Goal: Task Accomplishment & Management: Manage account settings

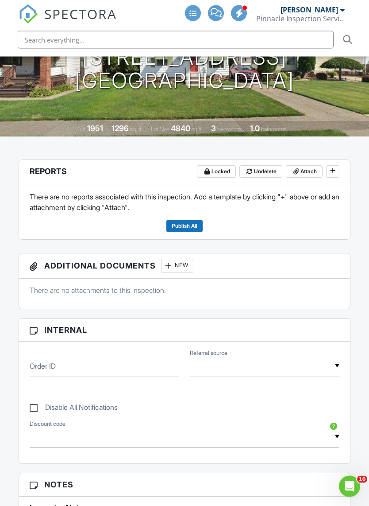
click at [310, 167] on span "Attach" at bounding box center [309, 171] width 16 height 9
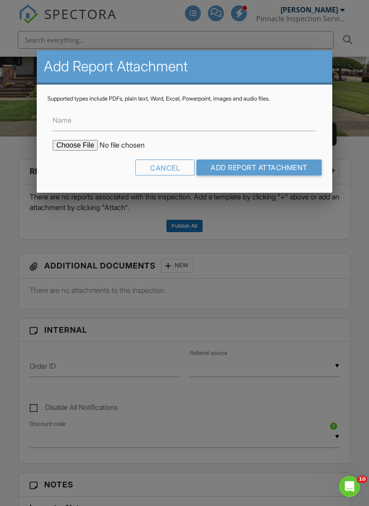
click at [77, 137] on form "Name Cancel Add Report Attachment" at bounding box center [184, 142] width 274 height 80
click at [82, 146] on input "file" at bounding box center [128, 145] width 151 height 11
type input "C:\fakepath\3902 Woodway Ave.pdf"
click at [285, 165] on input "Add Report Attachment" at bounding box center [259, 167] width 125 height 16
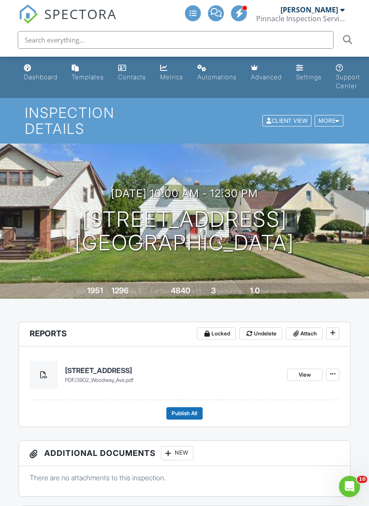
click at [179, 409] on span "Publish All" at bounding box center [185, 413] width 26 height 9
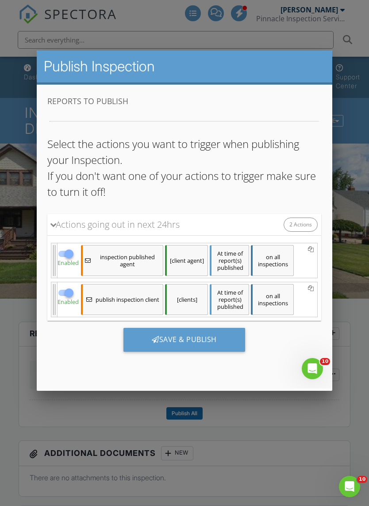
click at [153, 341] on div at bounding box center [156, 339] width 8 height 7
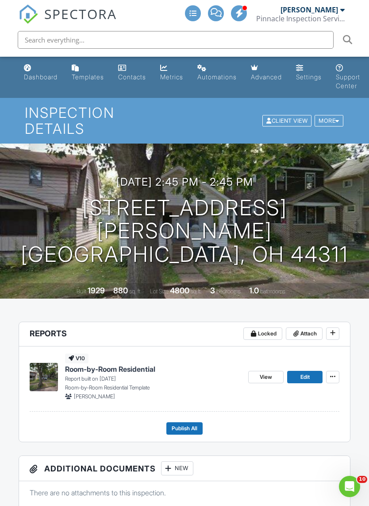
click at [333, 372] on icon at bounding box center [332, 376] width 5 height 9
click at [295, 425] on span "Delete Report" at bounding box center [280, 426] width 39 height 9
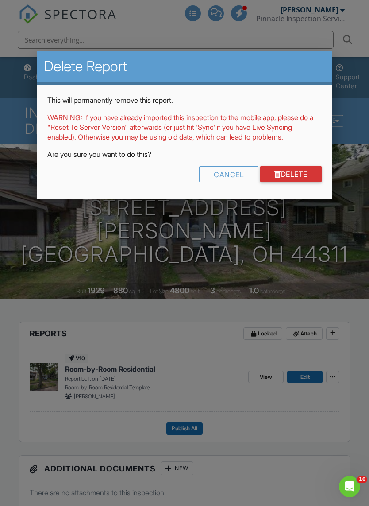
click at [304, 182] on link "Delete" at bounding box center [291, 174] width 62 height 16
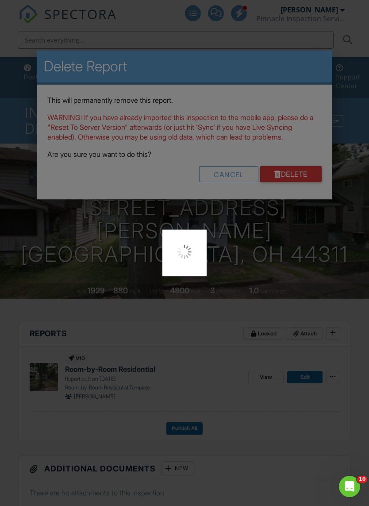
click at [308, 188] on div at bounding box center [184, 253] width 369 height 506
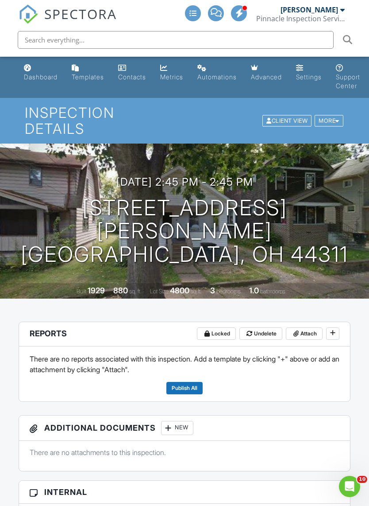
click at [307, 329] on span "Attach" at bounding box center [309, 333] width 16 height 9
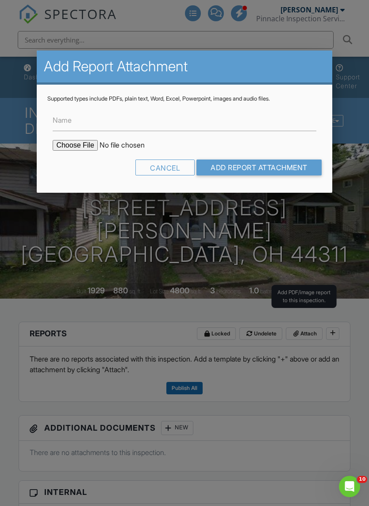
click at [77, 144] on input "file" at bounding box center [128, 145] width 151 height 11
type input "C:\fakepath\[STREET_ADDRESS][PERSON_NAME]pdf"
click at [271, 182] on div "Supported types include PDFs, plain text, Word, Excel, Powerpoint, images and a…" at bounding box center [184, 139] width 295 height 108
click at [260, 173] on input "Add Report Attachment" at bounding box center [259, 167] width 125 height 16
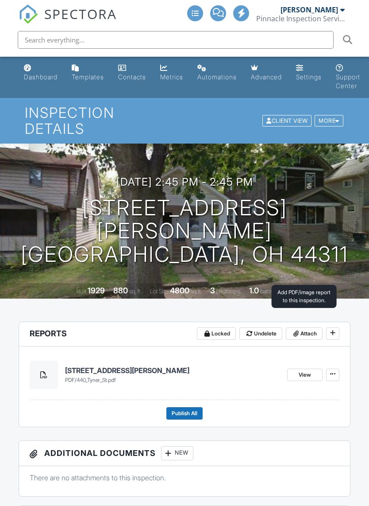
click at [308, 329] on span "Attach" at bounding box center [309, 333] width 16 height 9
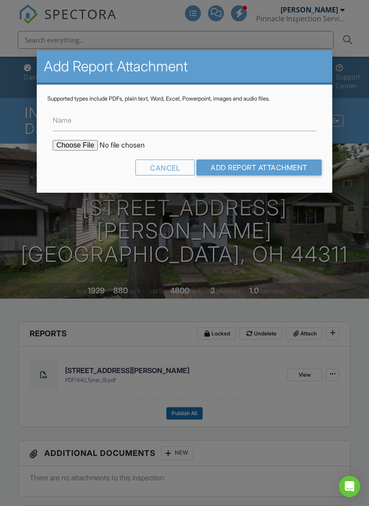
click at [86, 147] on input "file" at bounding box center [128, 145] width 151 height 11
type input "C:\fakepath\[STREET_ADDRESS][PERSON_NAME]pdf"
click at [299, 162] on input "Add Report Attachment" at bounding box center [259, 167] width 125 height 16
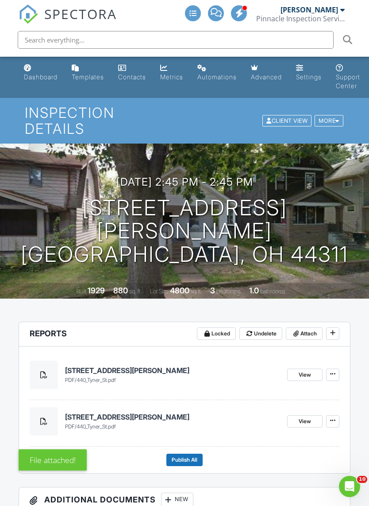
click at [337, 369] on span at bounding box center [333, 373] width 9 height 9
click at [283, 380] on label "Delete" at bounding box center [288, 382] width 91 height 21
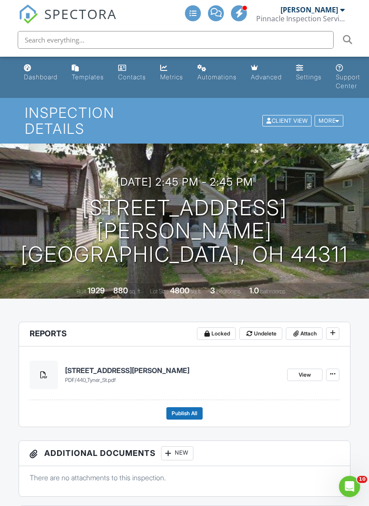
click at [192, 400] on footer "Publish All" at bounding box center [185, 409] width 310 height 19
click at [192, 409] on span "Publish All" at bounding box center [185, 413] width 26 height 9
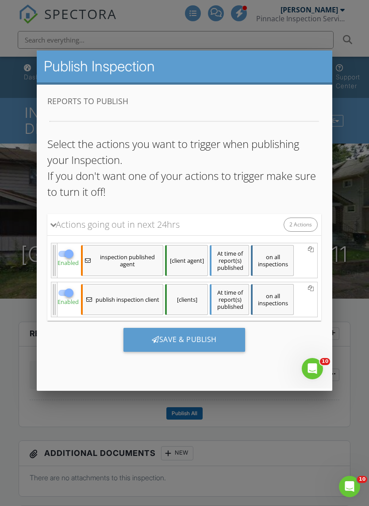
click at [214, 335] on div "Save & Publish" at bounding box center [185, 340] width 122 height 24
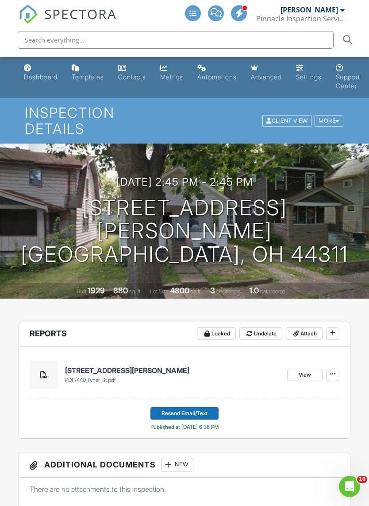
click at [237, 13] on span at bounding box center [239, 13] width 9 height 0
